Goal: Navigation & Orientation: Find specific page/section

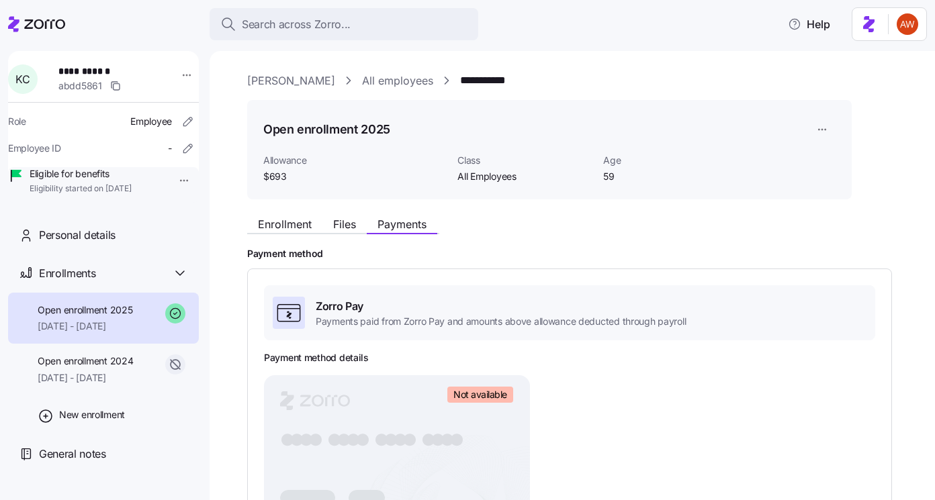
scroll to position [118, 0]
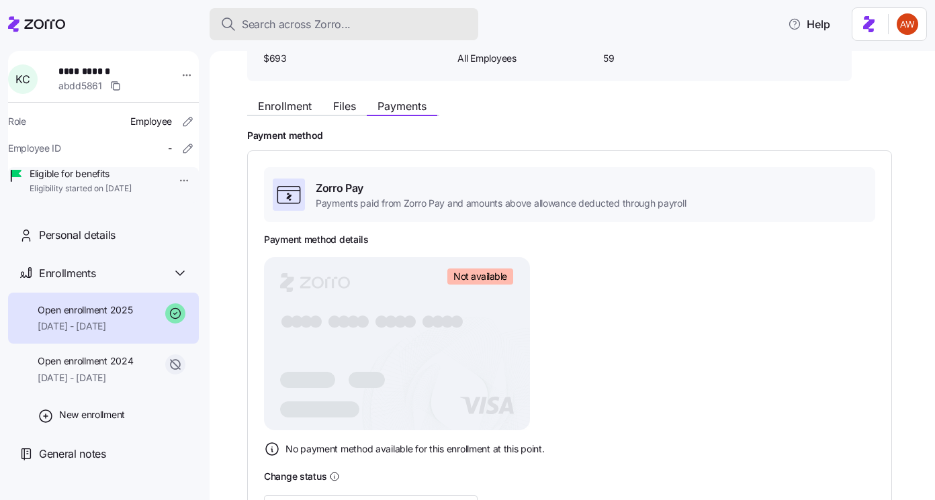
click at [275, 21] on span "Search across Zorro..." at bounding box center [296, 24] width 109 height 17
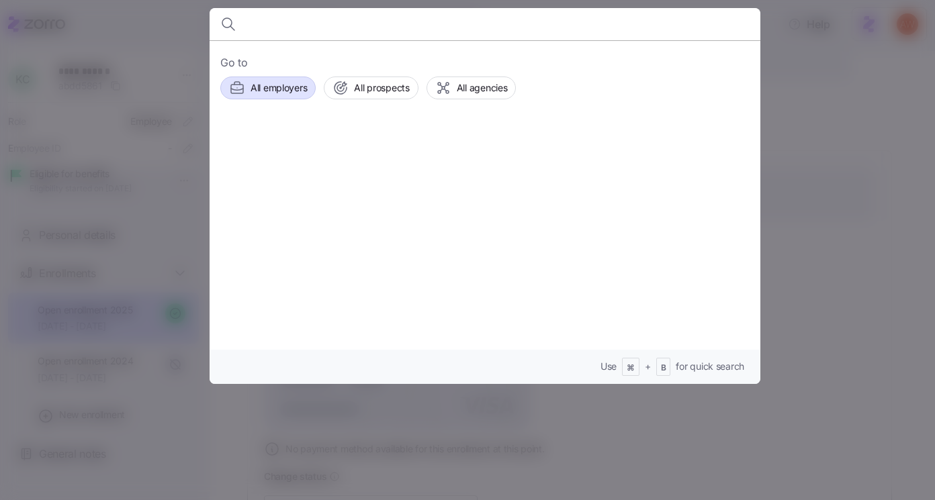
click at [281, 88] on span "All employers" at bounding box center [278, 87] width 56 height 13
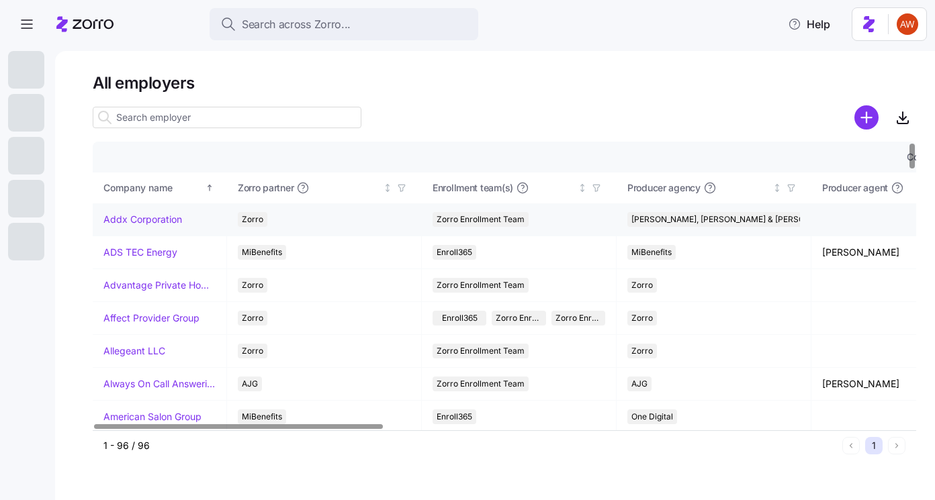
click at [131, 220] on link "Addx Corporation" at bounding box center [142, 219] width 79 height 13
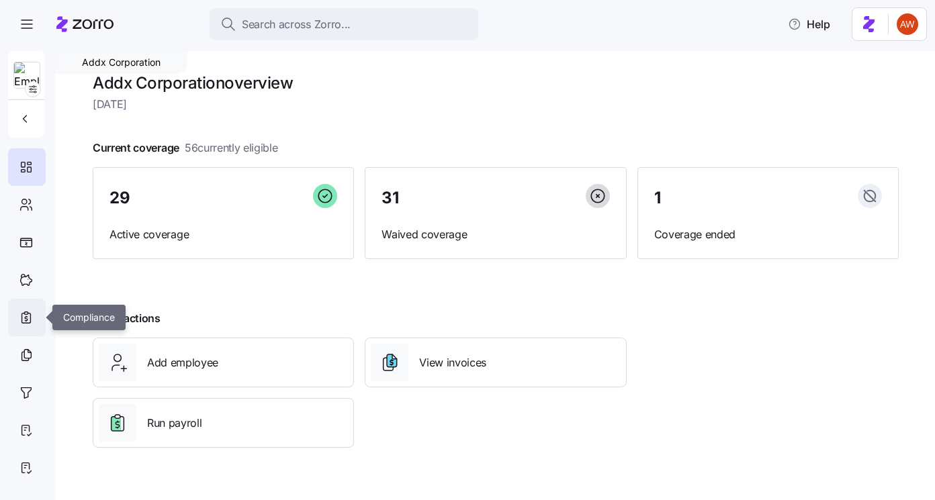
click at [24, 315] on icon at bounding box center [26, 318] width 15 height 16
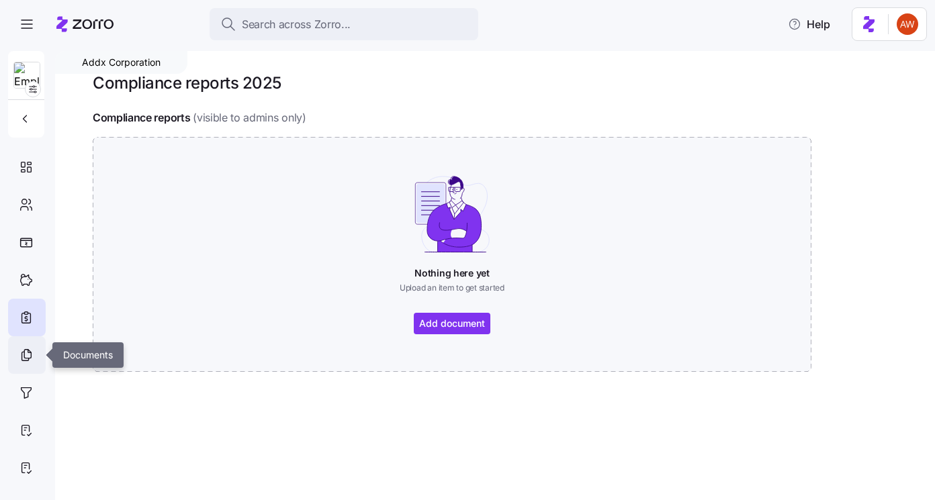
click at [30, 348] on icon at bounding box center [26, 355] width 15 height 16
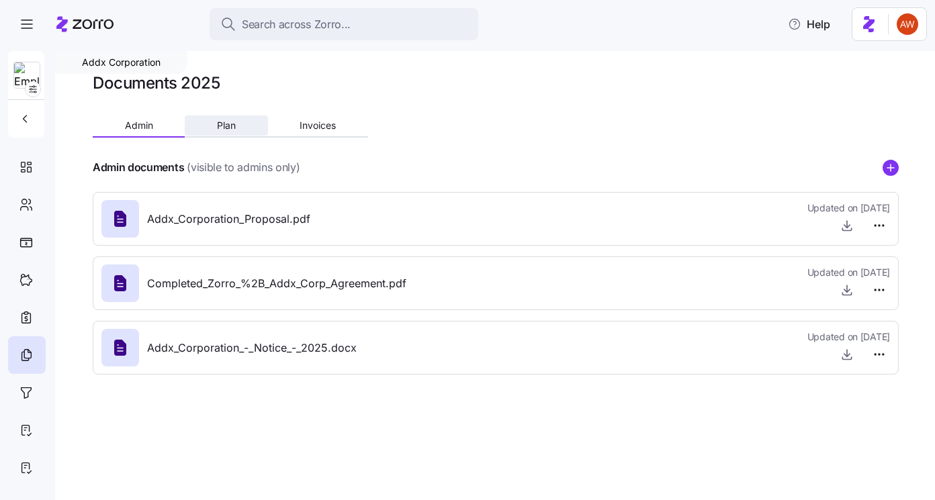
click at [229, 126] on span "Plan" at bounding box center [226, 125] width 19 height 9
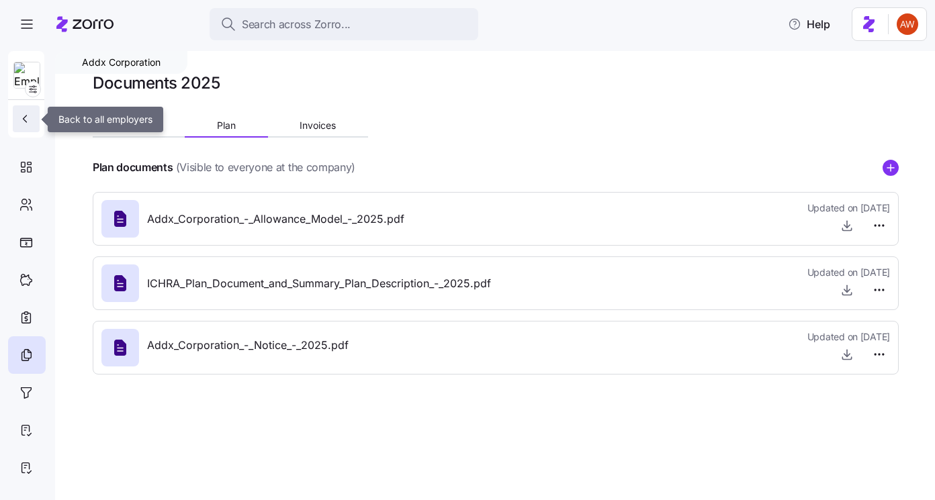
click at [24, 115] on icon "button" at bounding box center [24, 118] width 13 height 13
